Goal: Check status

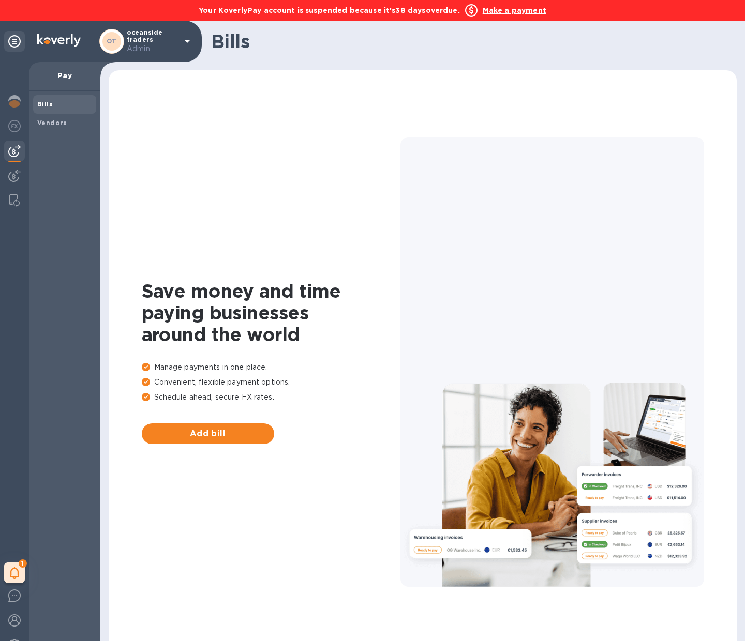
click at [10, 84] on div "1 My tasks" at bounding box center [14, 362] width 29 height 600
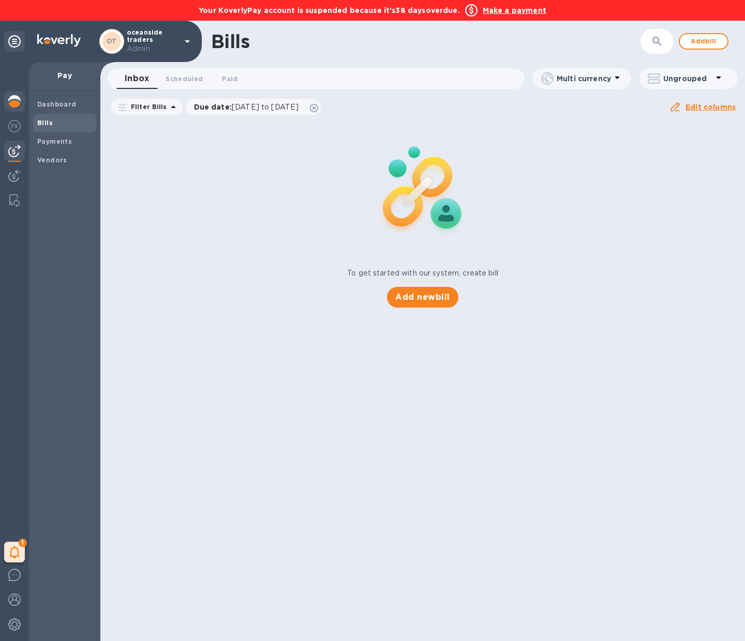
click at [14, 100] on img at bounding box center [14, 101] width 12 height 12
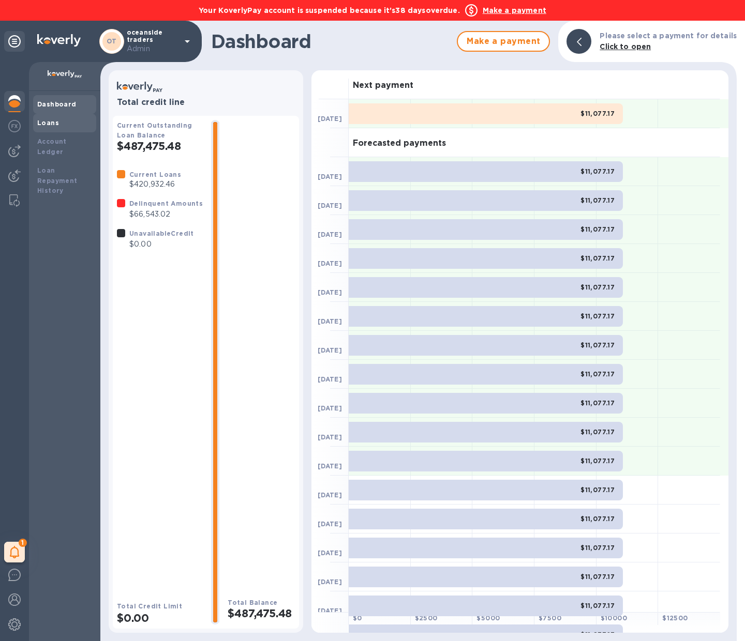
click at [47, 119] on b "Loans" at bounding box center [48, 123] width 22 height 8
